Goal: Task Accomplishment & Management: Manage account settings

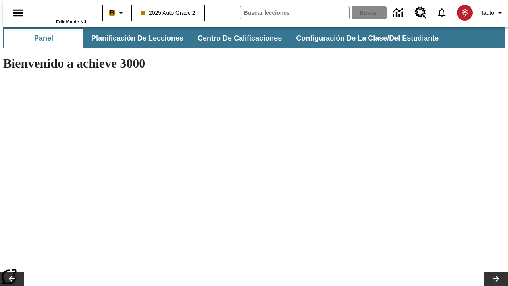
type input "-1"
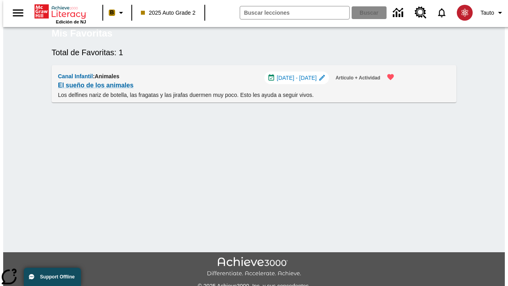
click at [303, 82] on span "10 oct - 10 oct" at bounding box center [297, 78] width 40 height 8
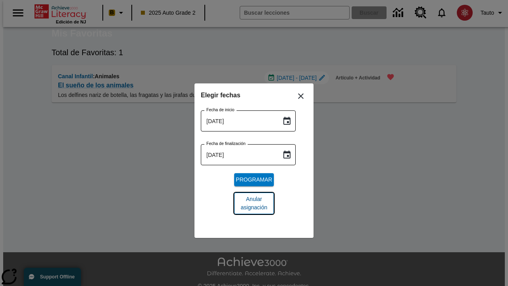
click at [254, 203] on span "Anular asignación" at bounding box center [254, 203] width 27 height 17
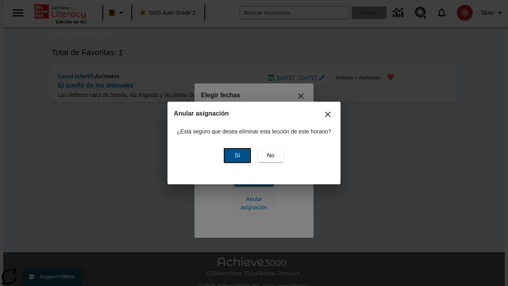
click at [236, 155] on span "Sí" at bounding box center [237, 155] width 5 height 8
